Goal: Task Accomplishment & Management: Use online tool/utility

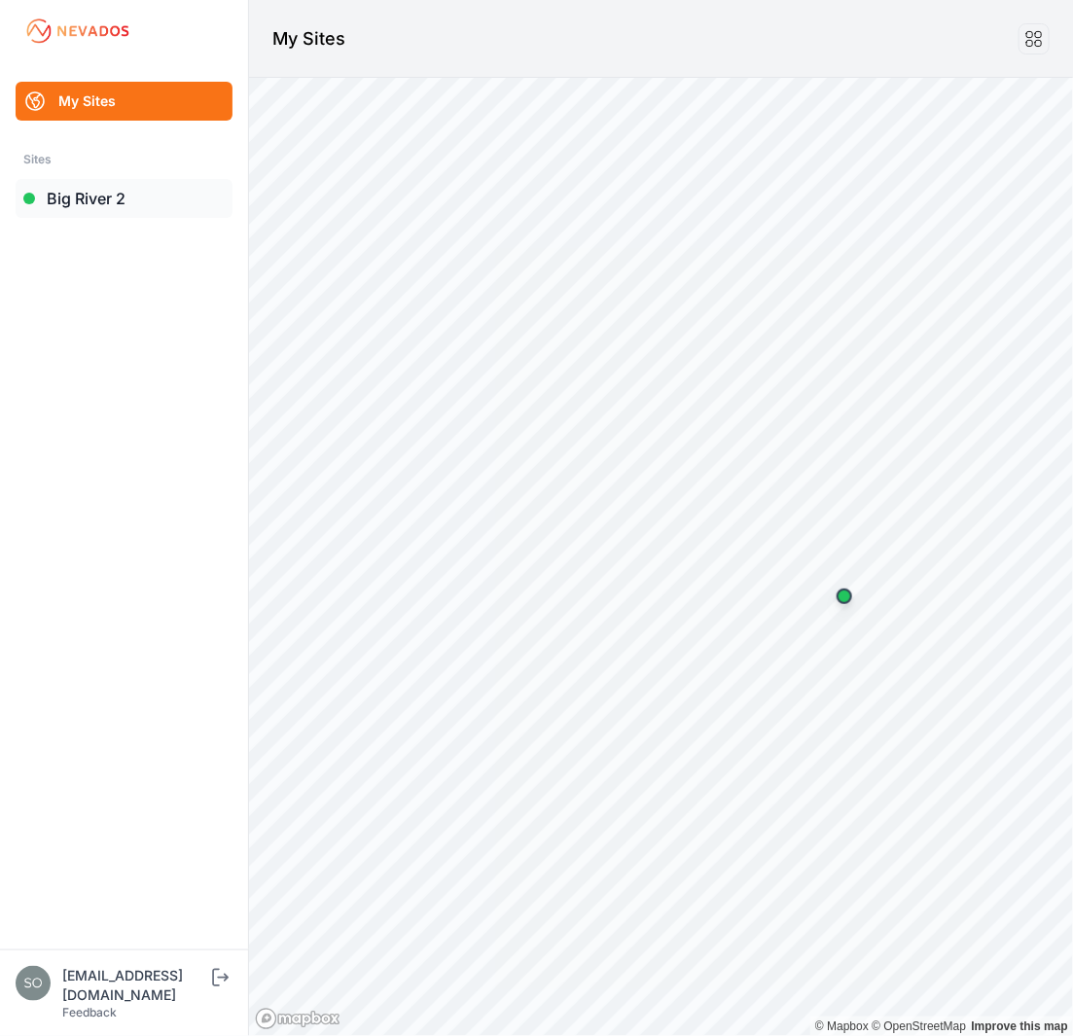
click at [106, 209] on link "Big River 2" at bounding box center [124, 198] width 217 height 39
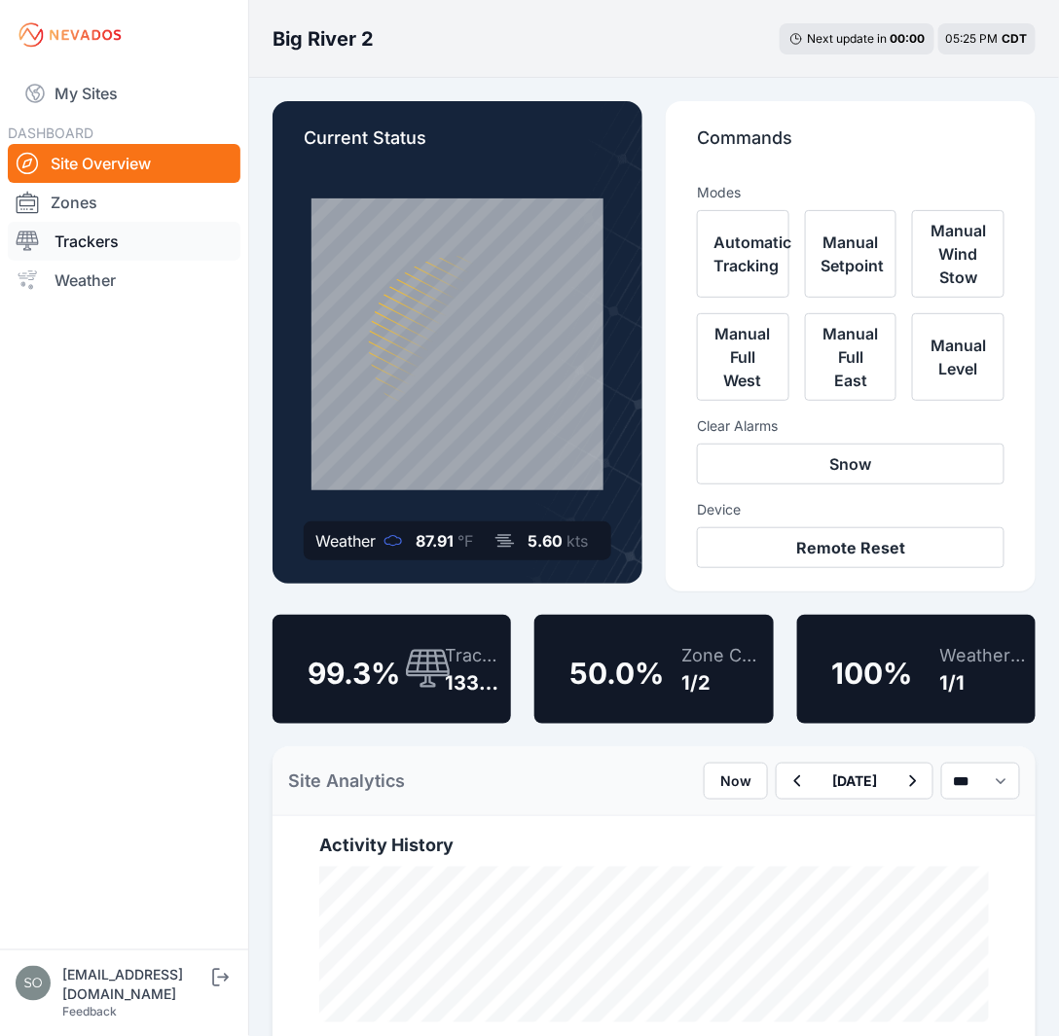
click at [92, 236] on link "Trackers" at bounding box center [124, 241] width 233 height 39
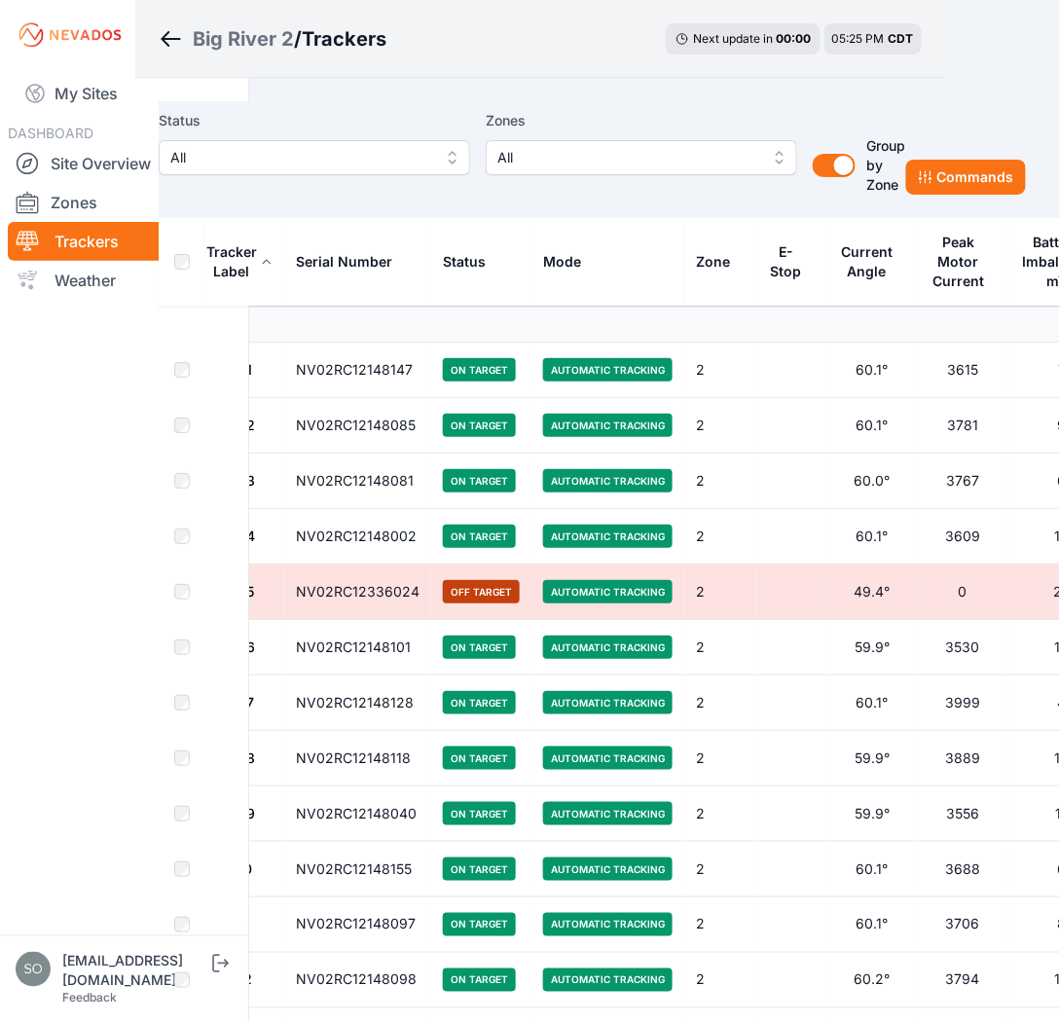
scroll to position [0, 133]
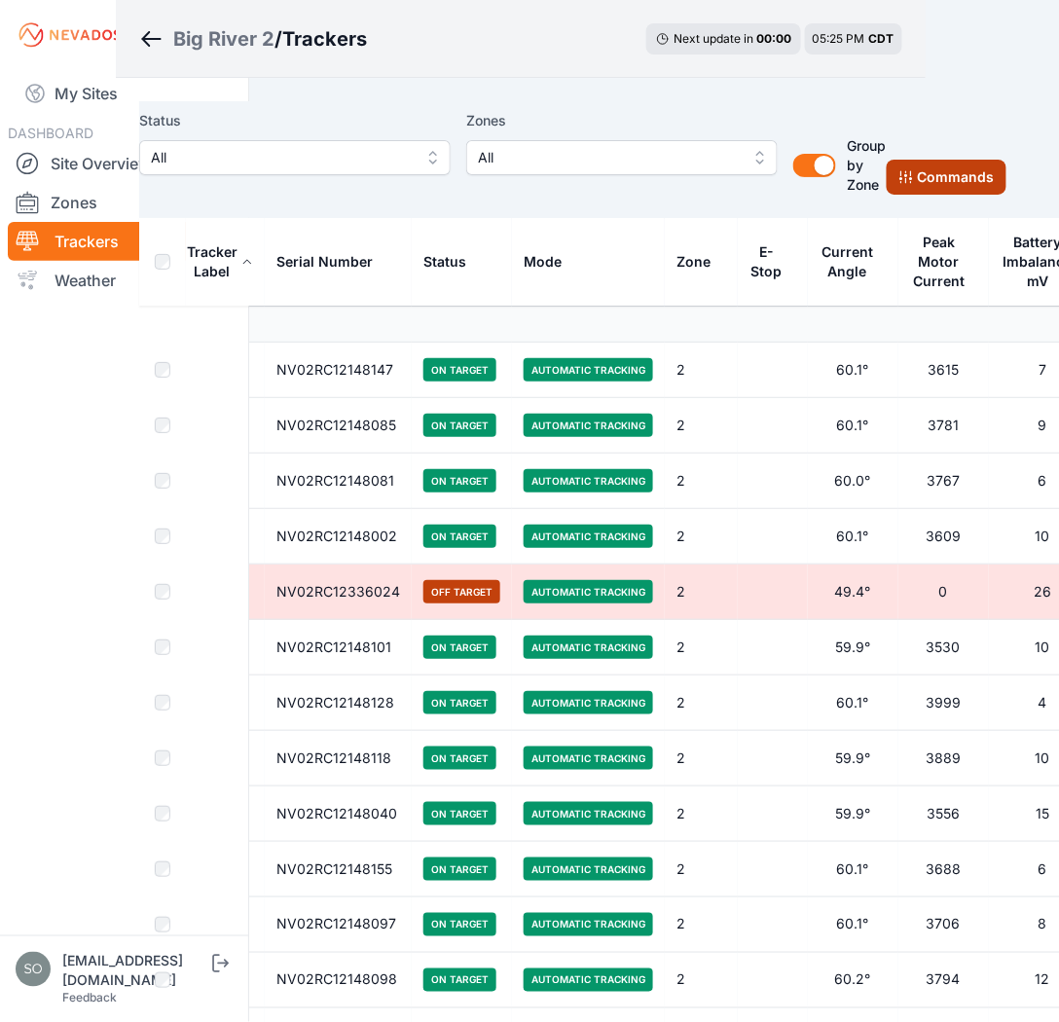
click at [924, 183] on button "Commands" at bounding box center [947, 177] width 120 height 35
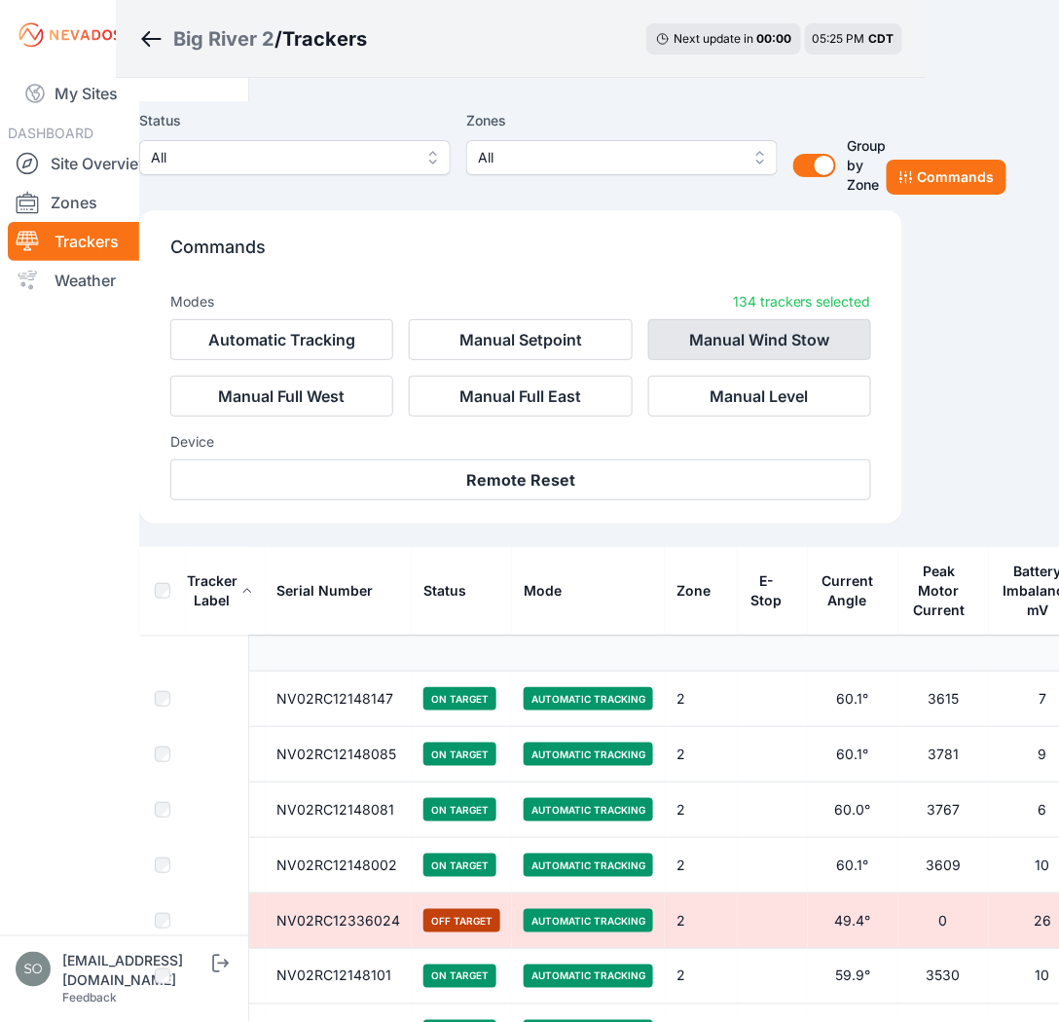
click at [717, 345] on button "Manual Wind Stow" at bounding box center [759, 339] width 223 height 41
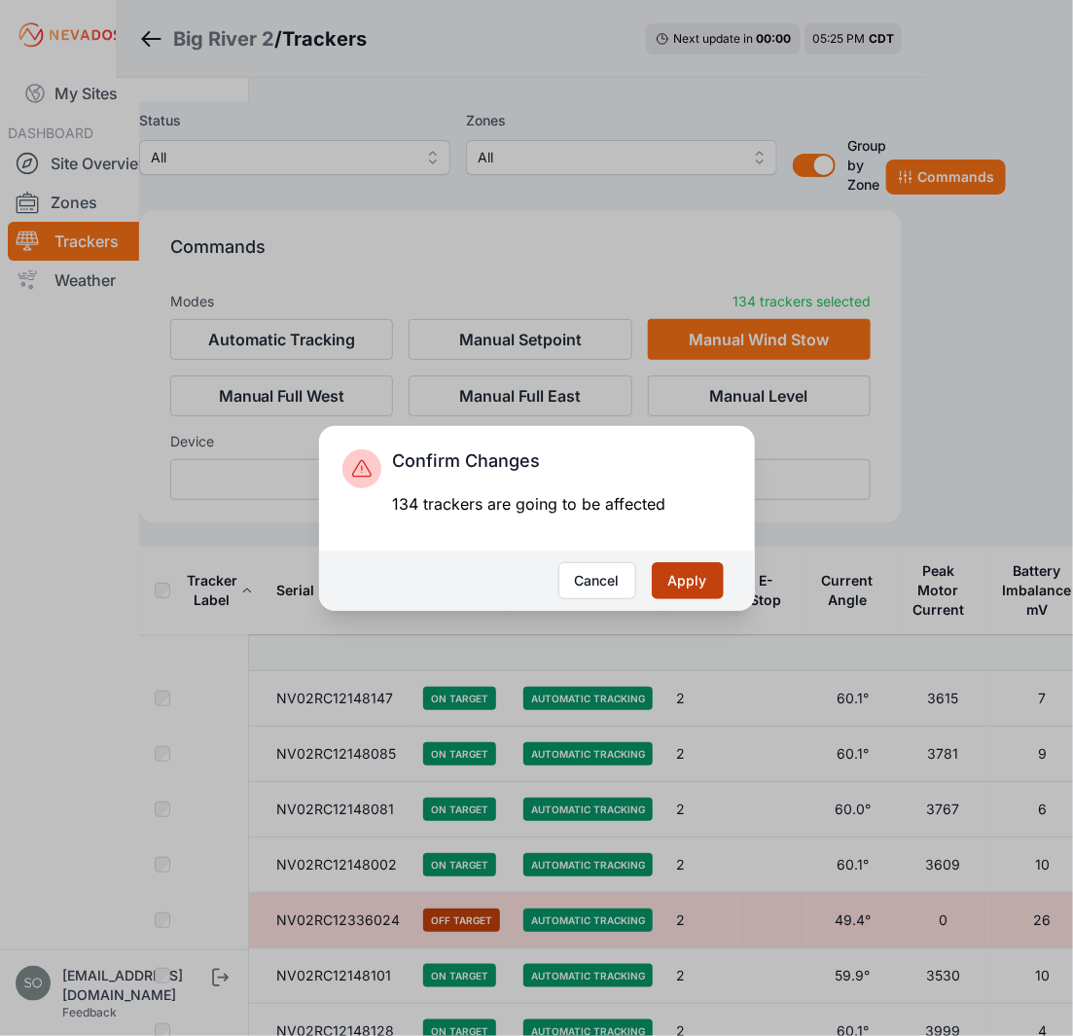
click at [671, 586] on button "Apply" at bounding box center [688, 581] width 72 height 37
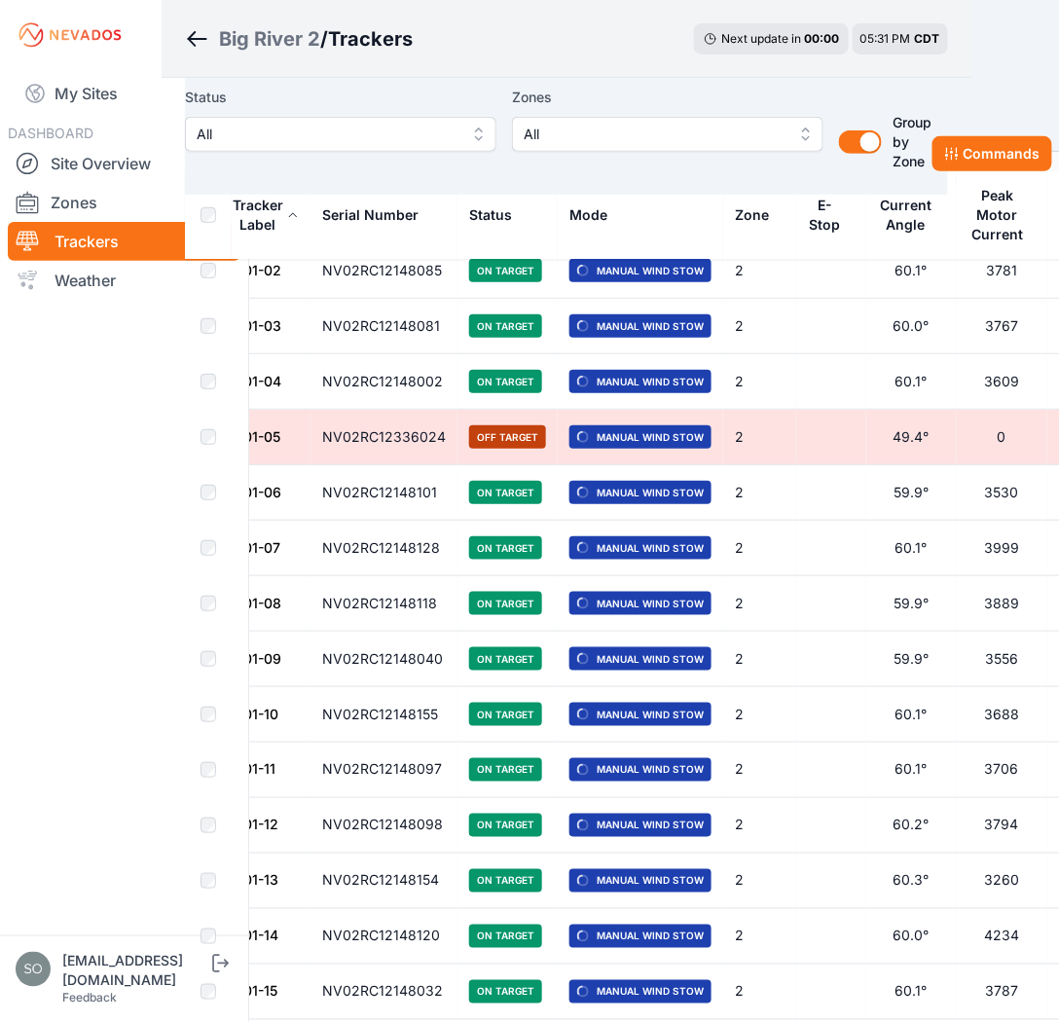
scroll to position [0, 88]
